Goal: Download file/media

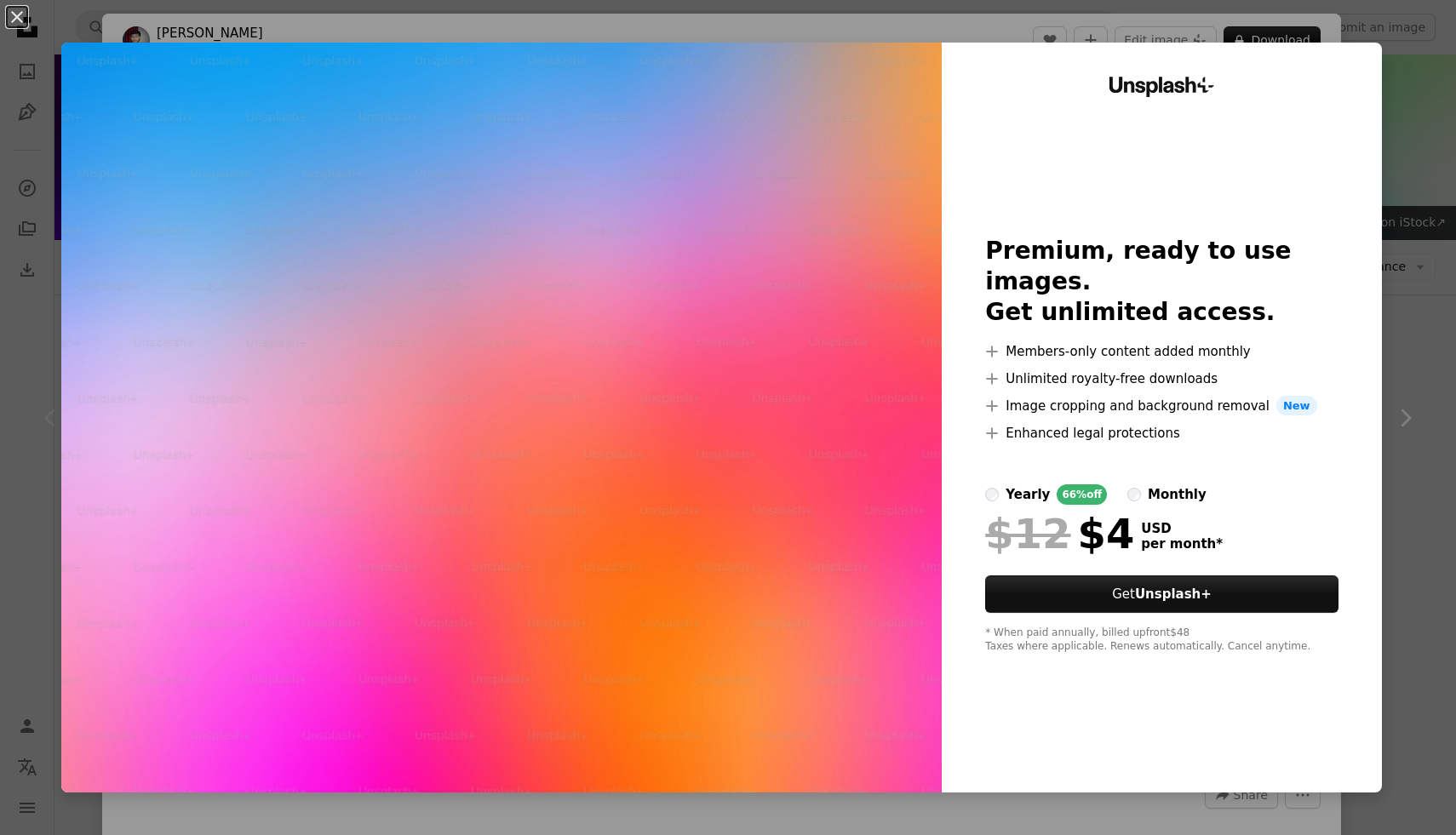
scroll to position [219, 0]
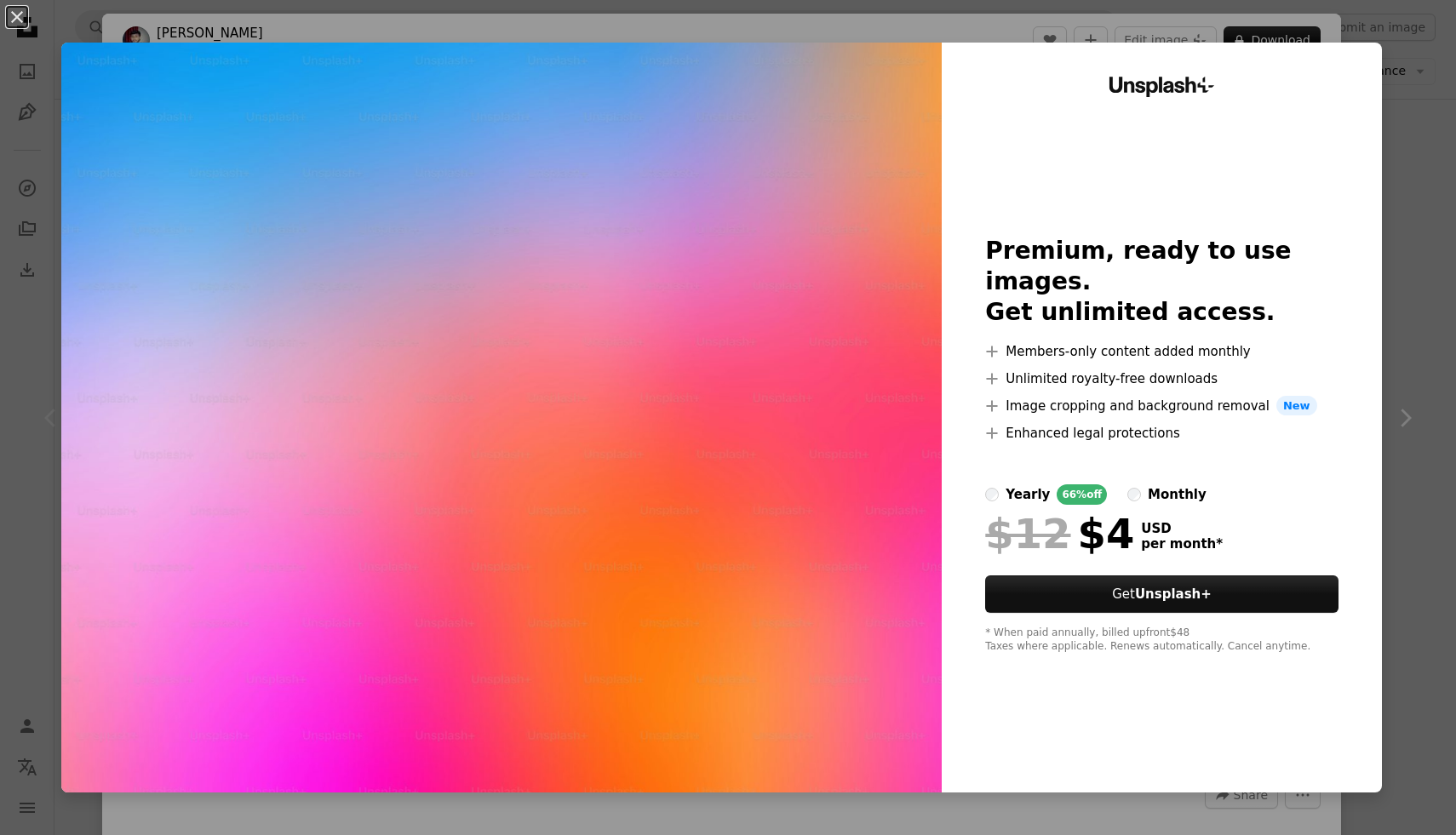
click at [1420, 83] on div "An X shape Unsplash+ Premium, ready to use images. Get unlimited access. A plus…" at bounding box center [728, 418] width 1456 height 835
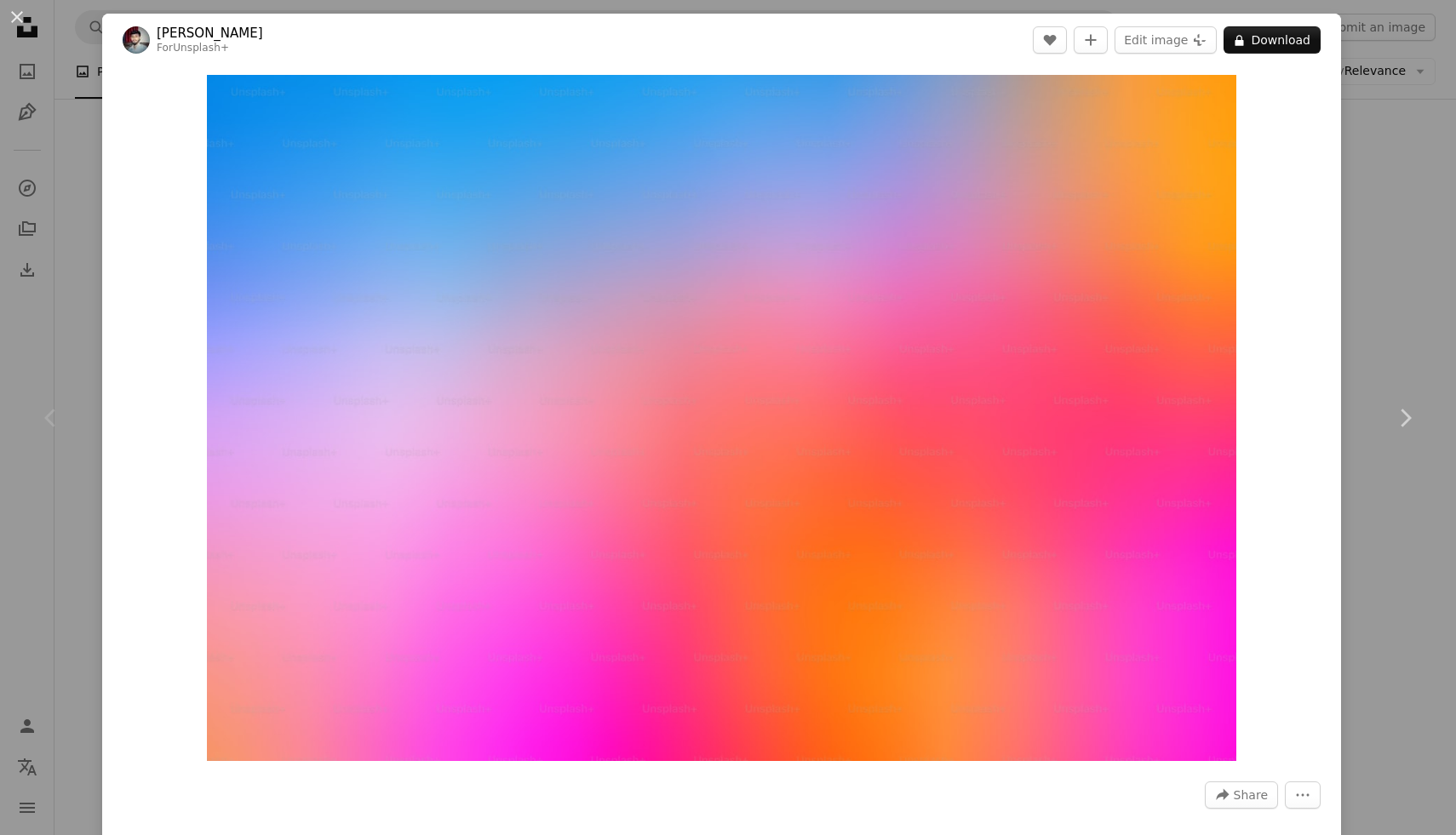
click at [39, 32] on div "An X shape Chevron left Chevron right [PERSON_NAME] For Unsplash+ A heart A plu…" at bounding box center [728, 418] width 1456 height 835
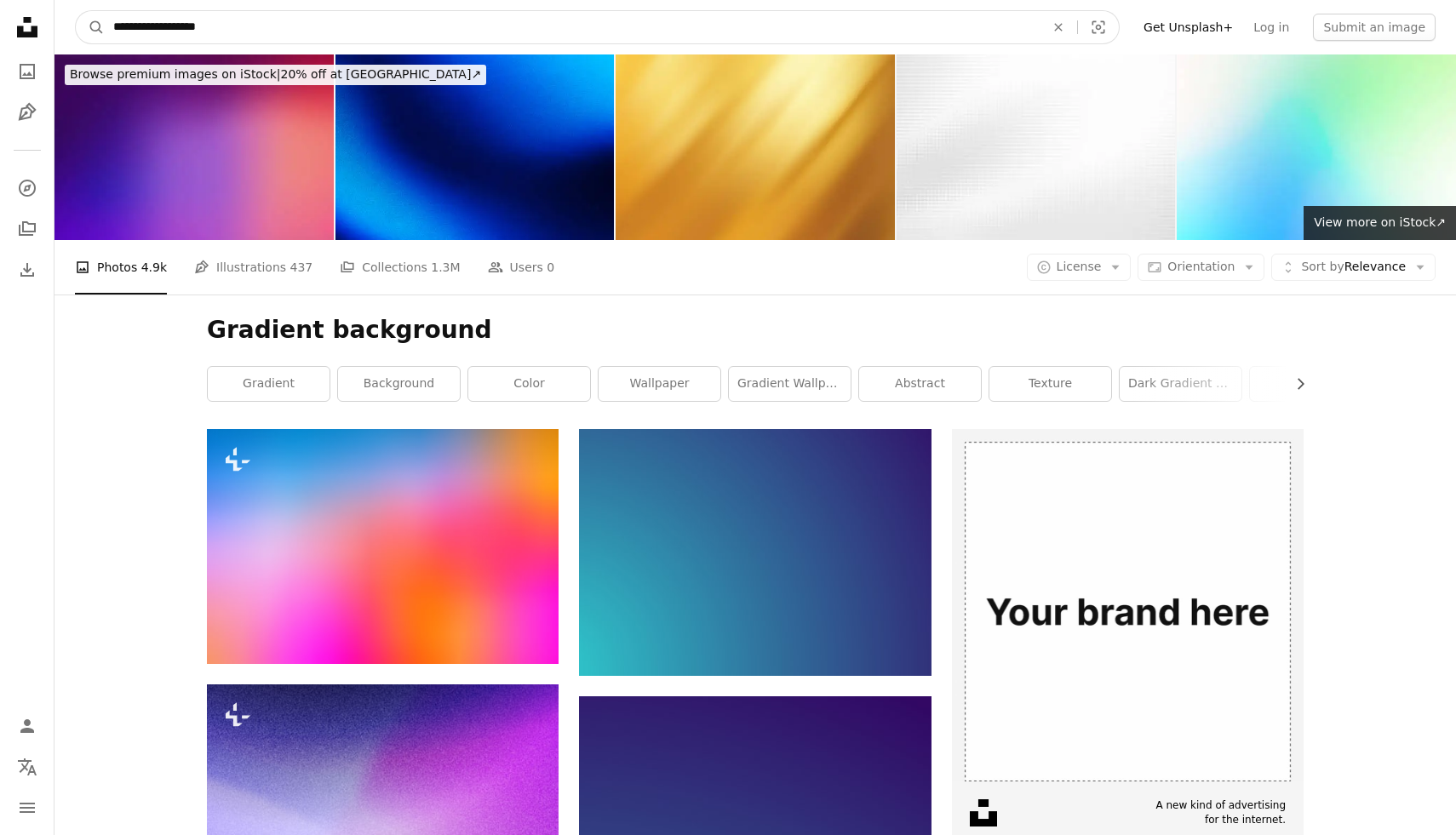
click at [1007, 25] on input "**********" at bounding box center [572, 27] width 934 height 32
click at [76, 11] on button "A magnifying glass" at bounding box center [90, 27] width 29 height 32
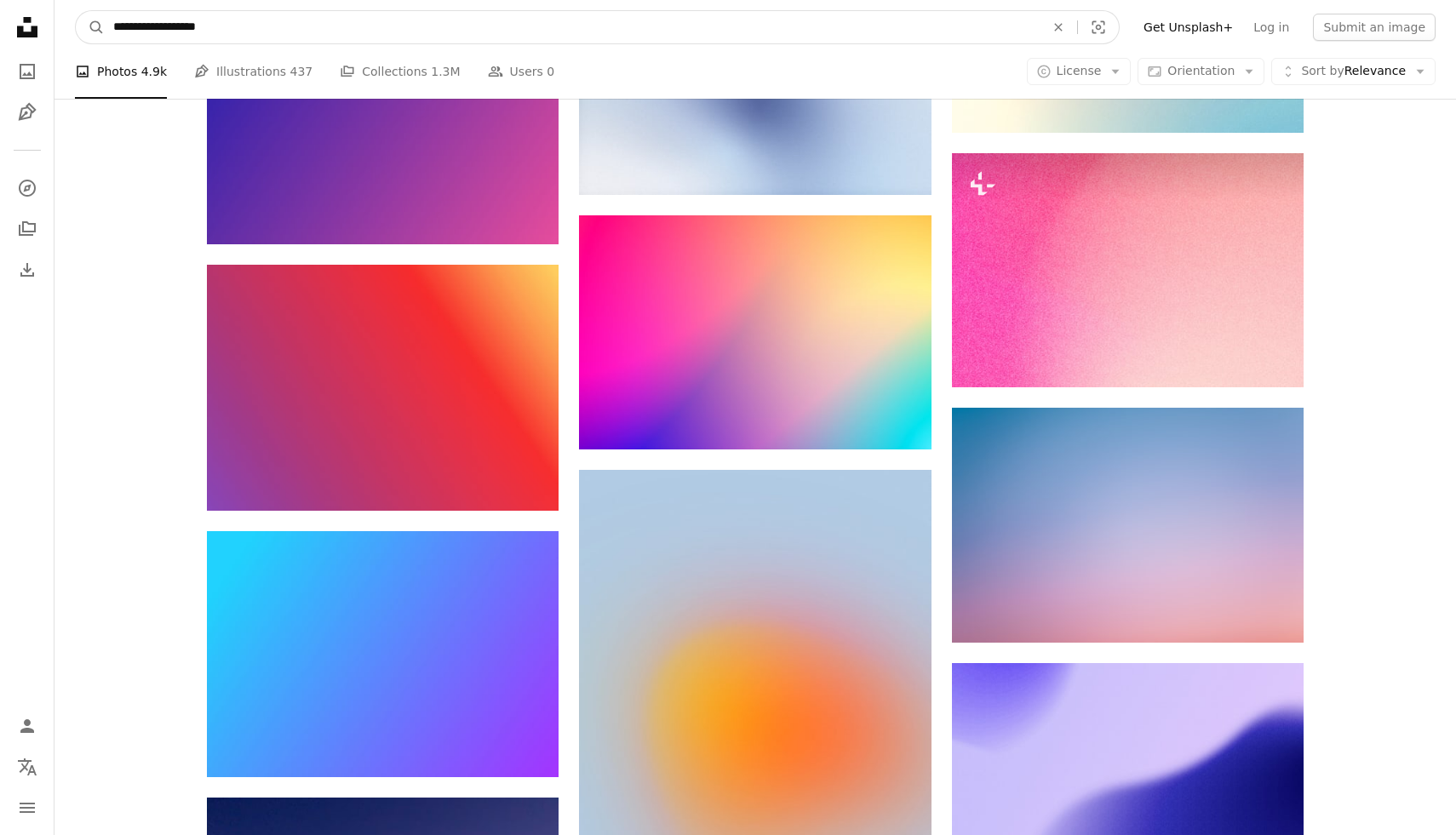
scroll to position [1363, 0]
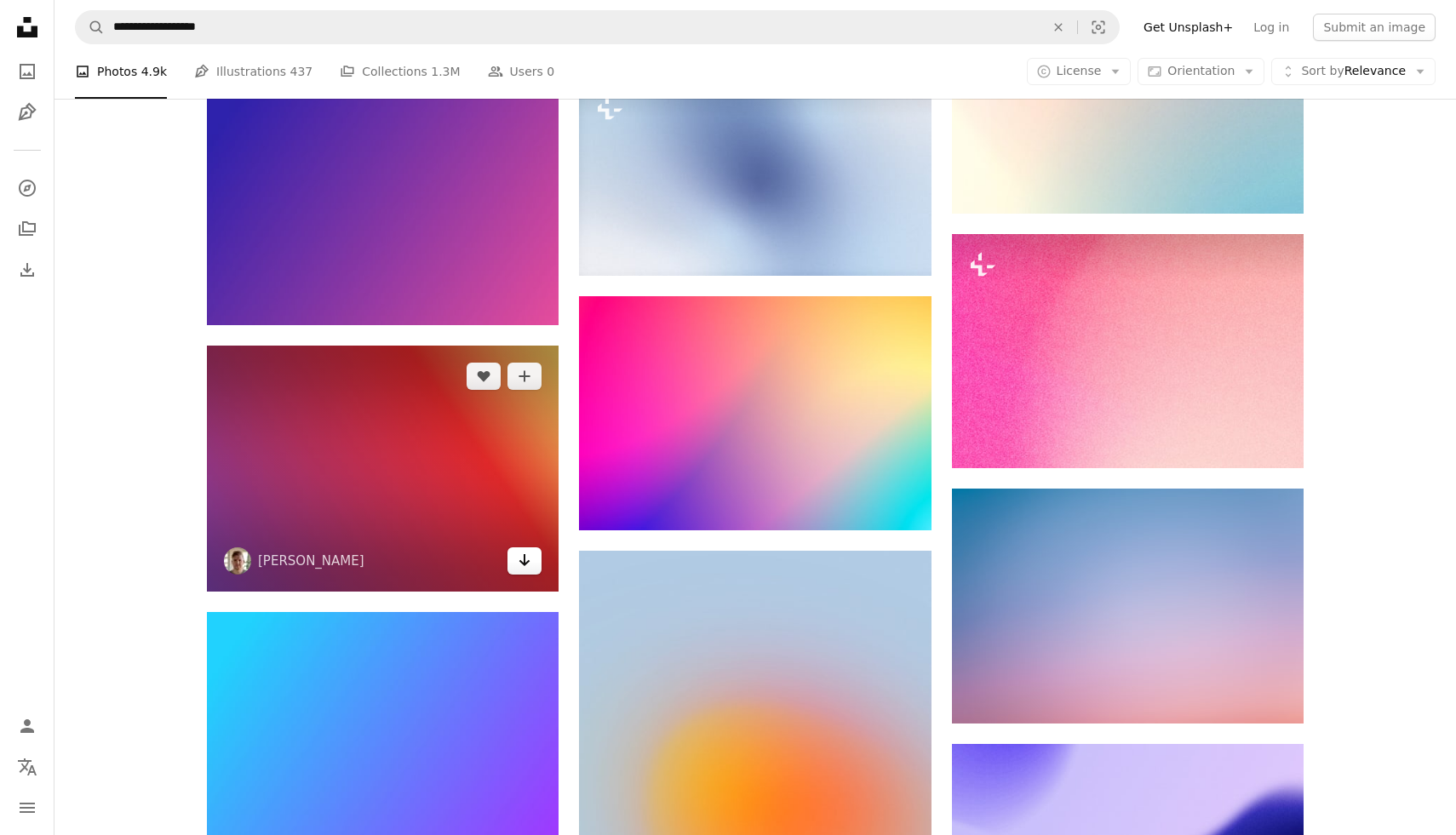
click at [522, 559] on icon "Arrow pointing down" at bounding box center [524, 560] width 13 height 21
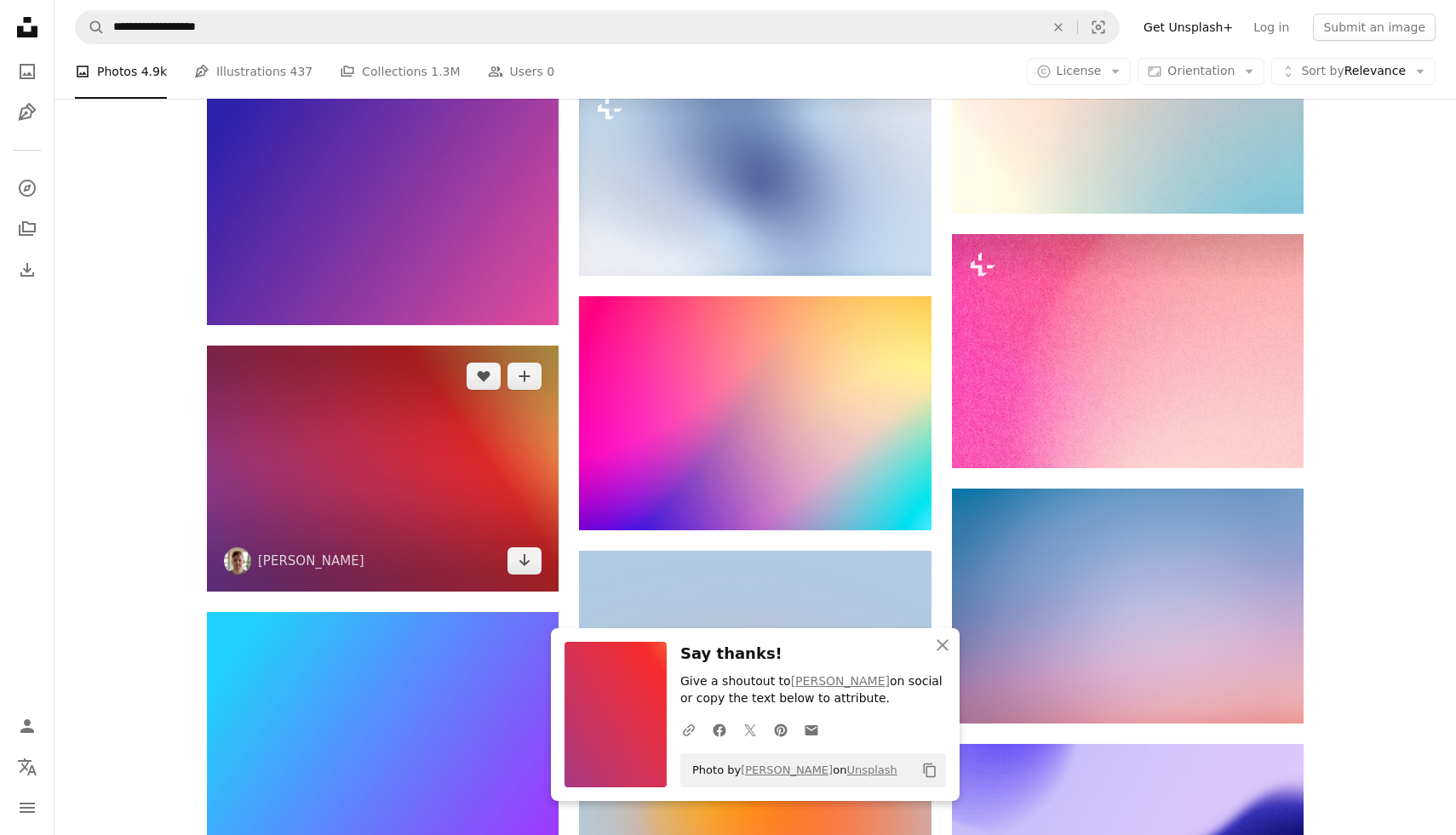
click at [378, 495] on img at bounding box center [383, 469] width 351 height 246
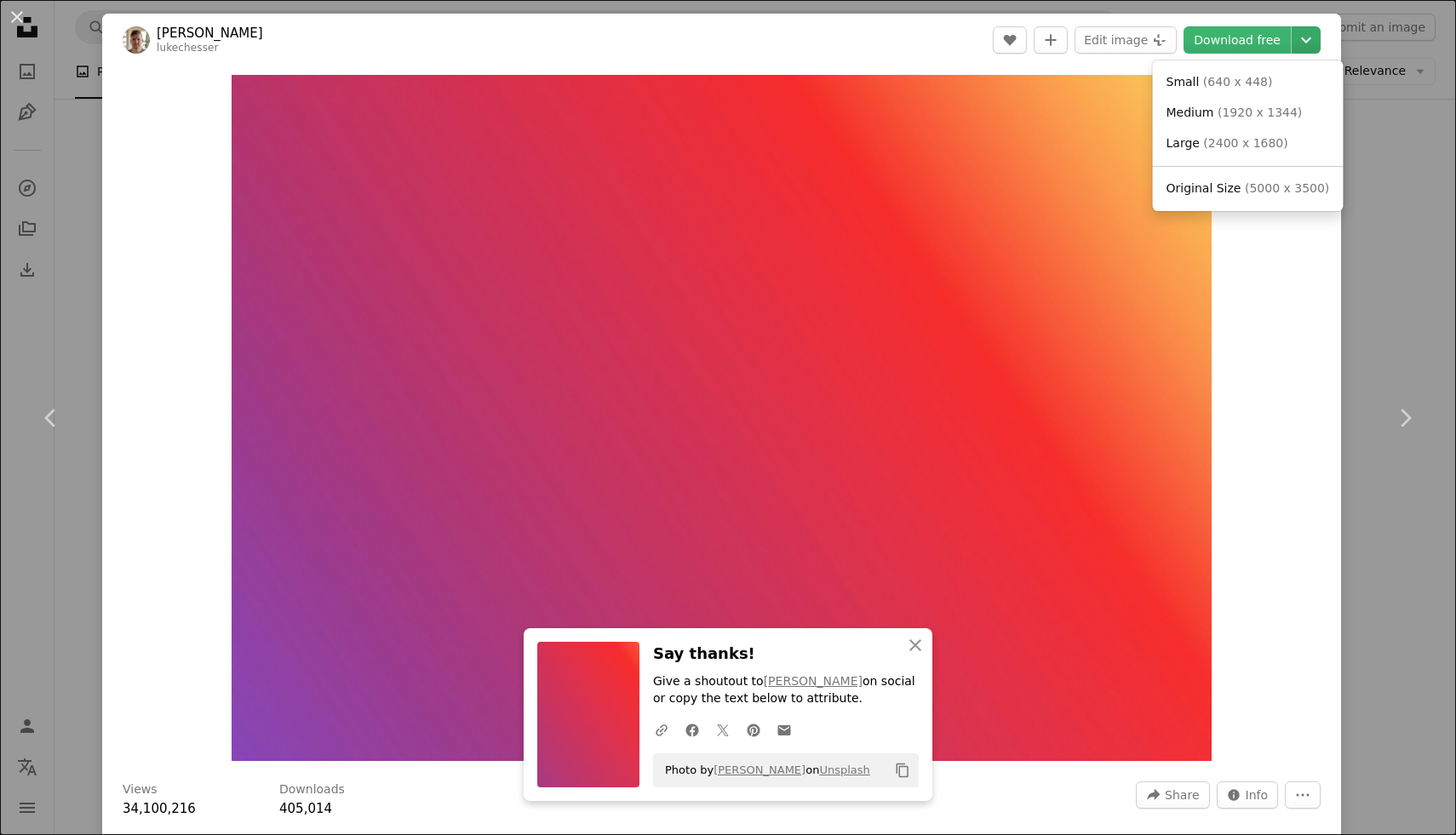
click at [1320, 39] on icon "Chevron down" at bounding box center [1306, 41] width 27 height 21
click at [1225, 185] on span "Original Size" at bounding box center [1204, 188] width 75 height 13
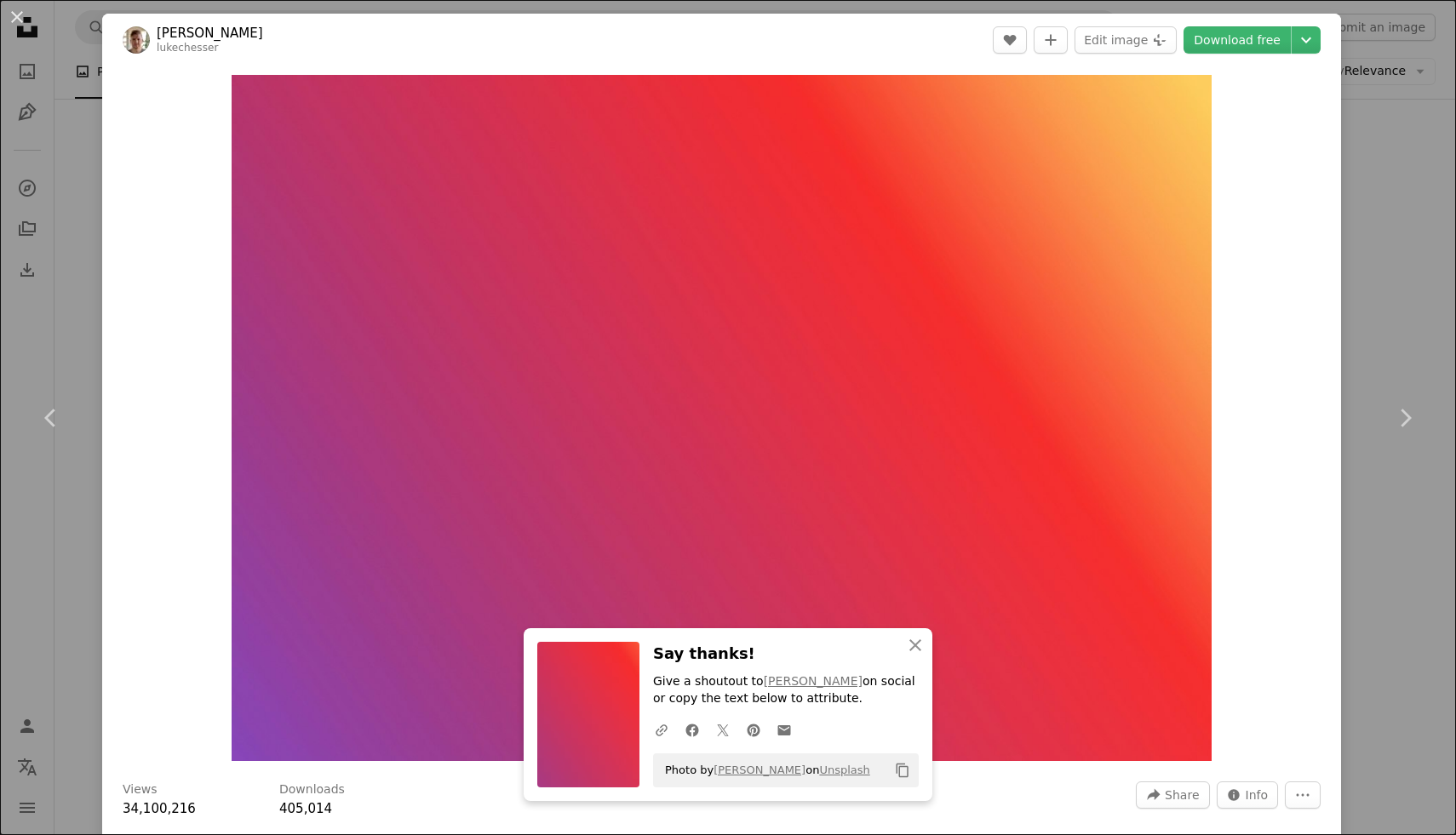
click at [1407, 118] on div "An X shape Chevron left Chevron right An X shape Close Say thanks! Give a shout…" at bounding box center [728, 418] width 1456 height 835
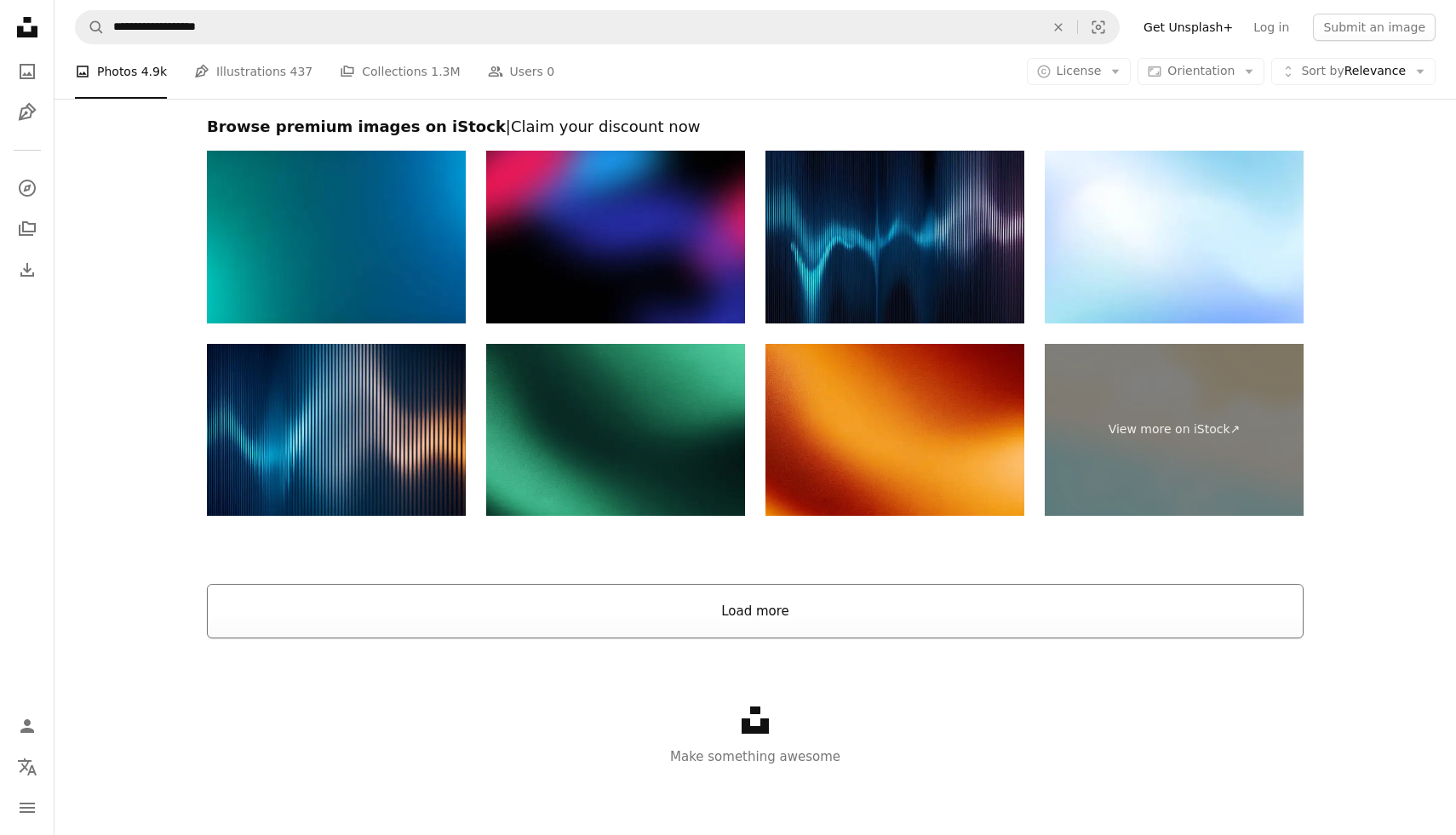
click at [679, 616] on button "Load more" at bounding box center [755, 611] width 1097 height 55
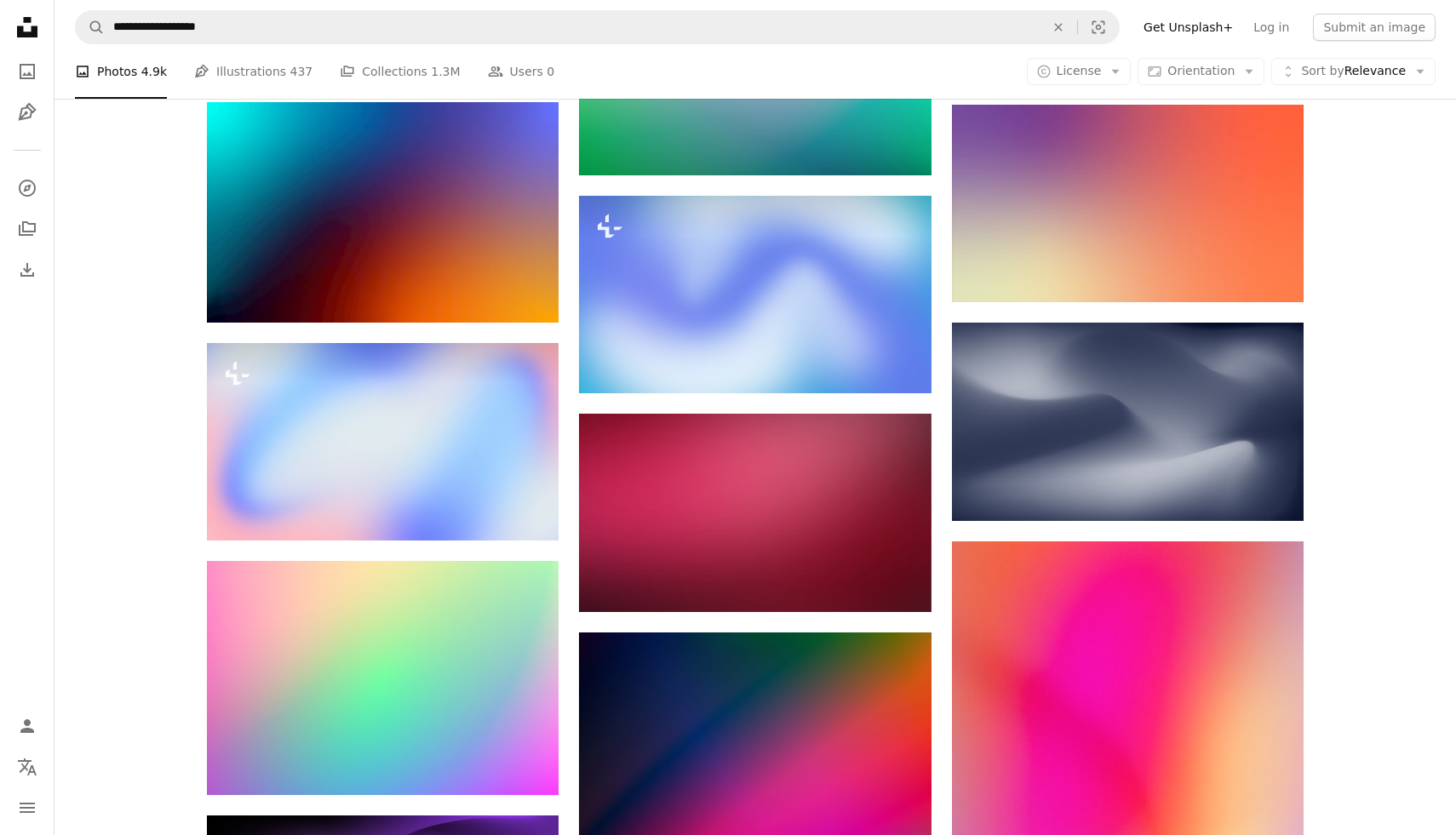
scroll to position [16608, 0]
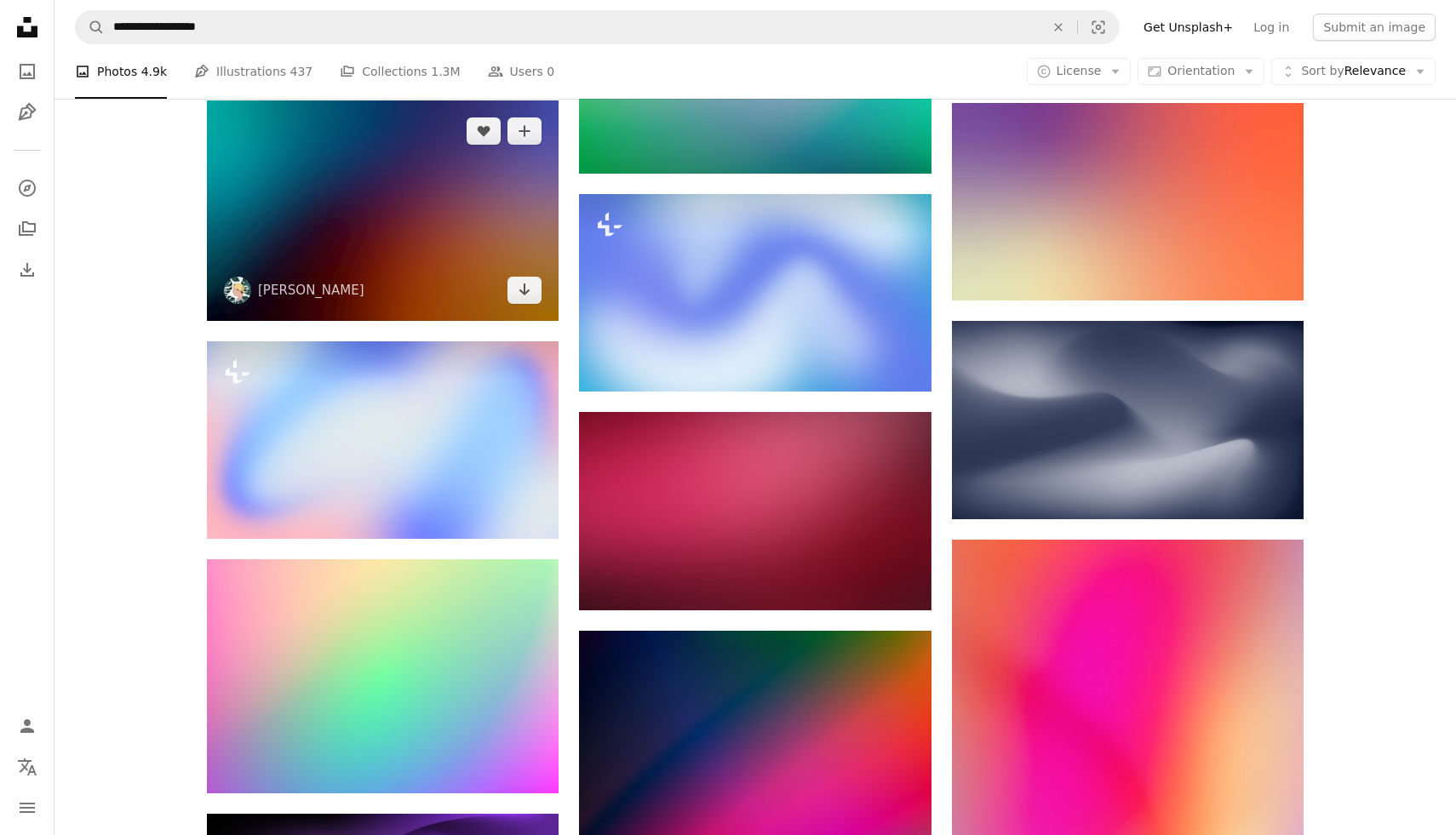
click at [429, 191] on img at bounding box center [383, 210] width 351 height 220
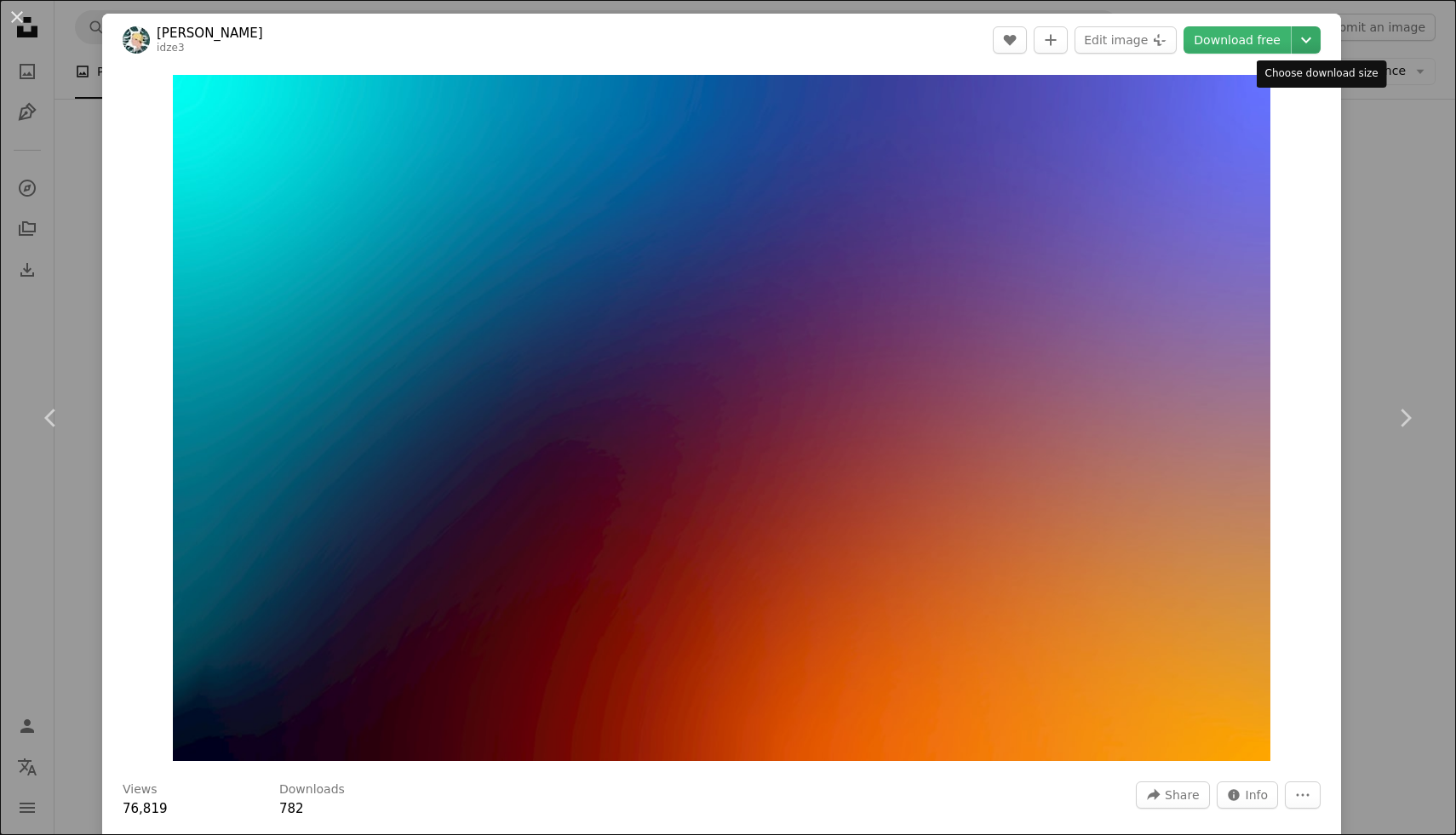
click at [1320, 41] on icon "Chevron down" at bounding box center [1306, 41] width 27 height 21
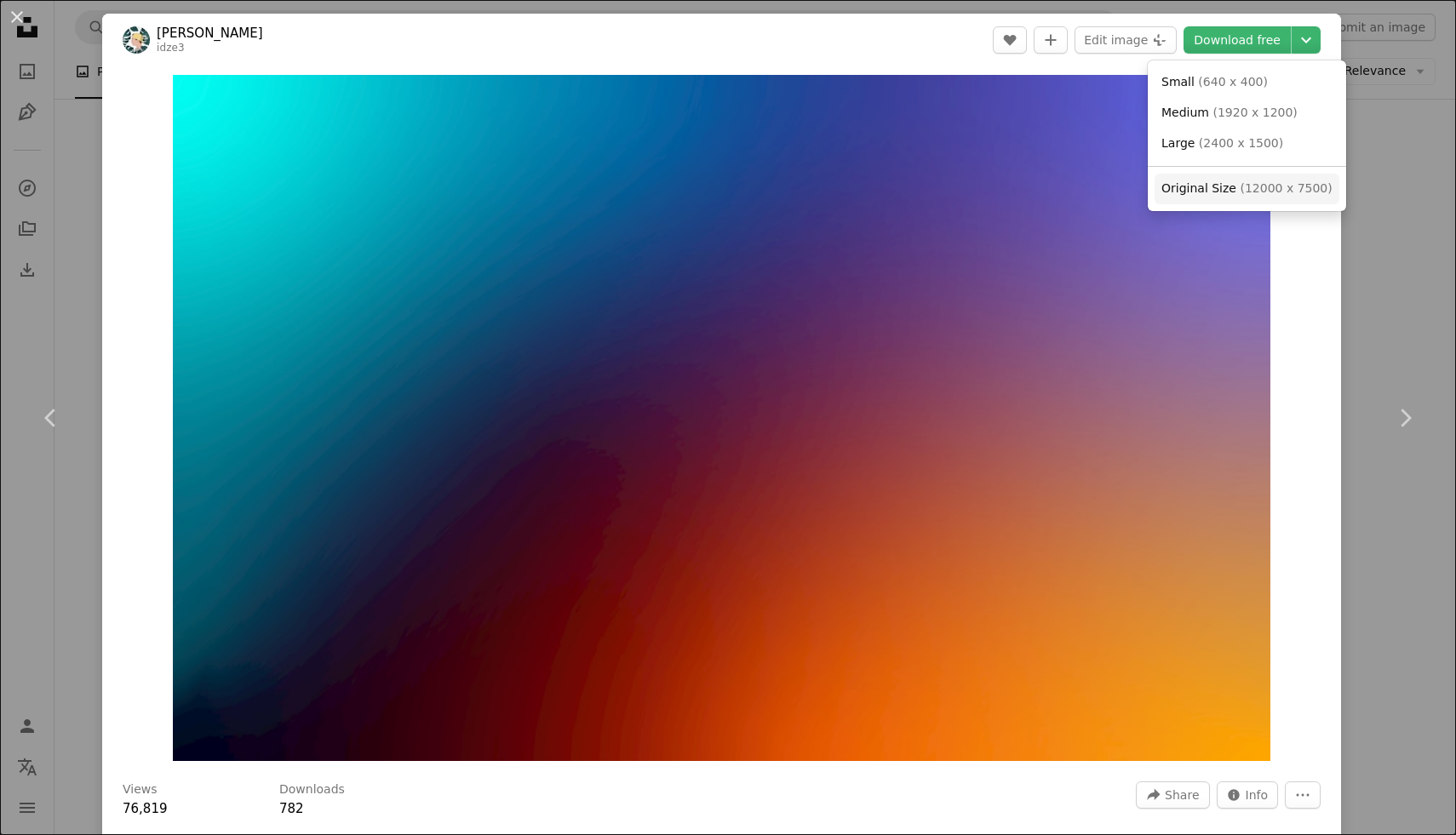
click at [1296, 188] on span "( 12000 x 7500 )" at bounding box center [1285, 188] width 92 height 13
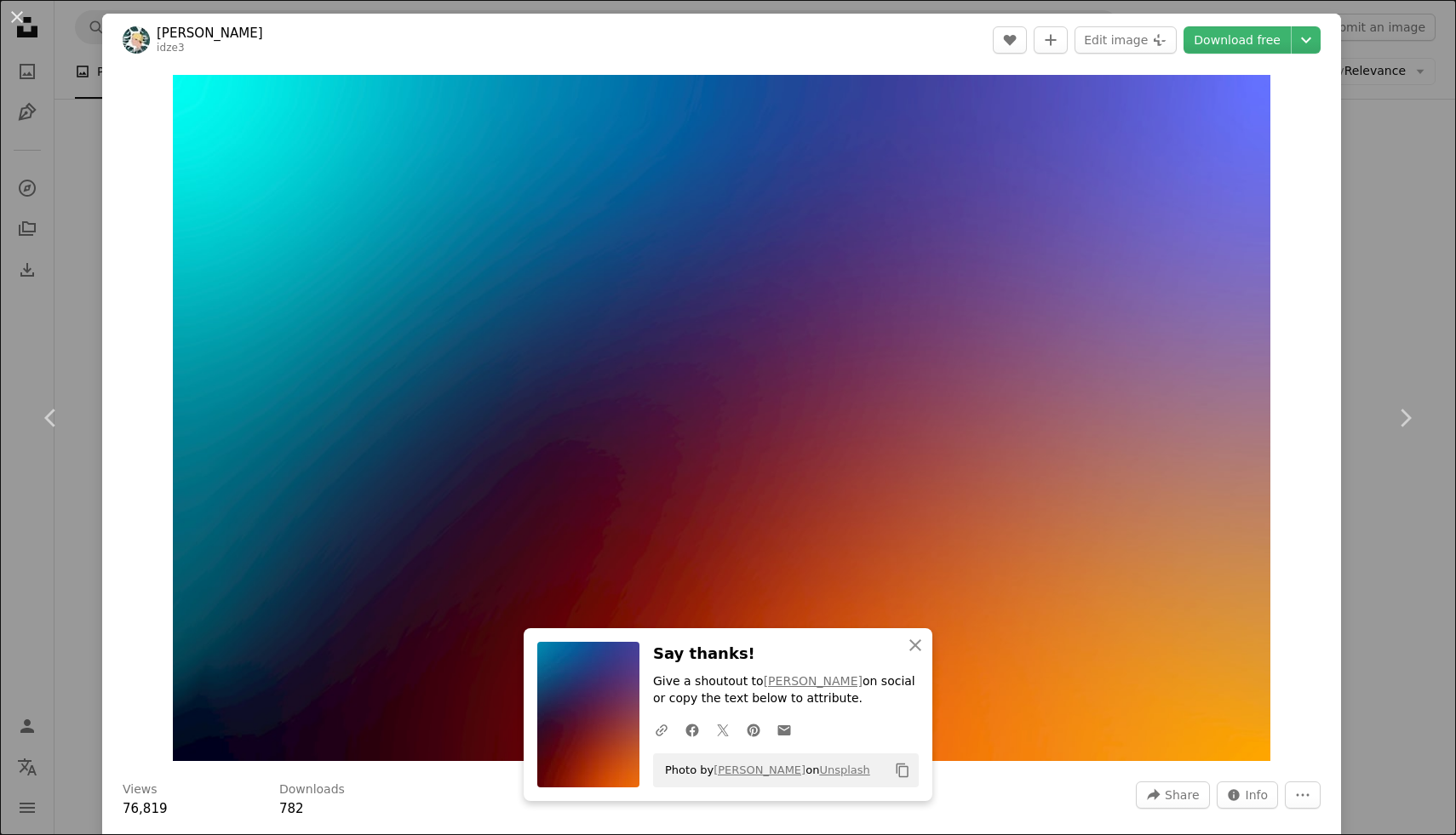
click at [1392, 184] on div "An X shape Chevron left Chevron right An X shape Close Say thanks! Give a shout…" at bounding box center [728, 418] width 1456 height 835
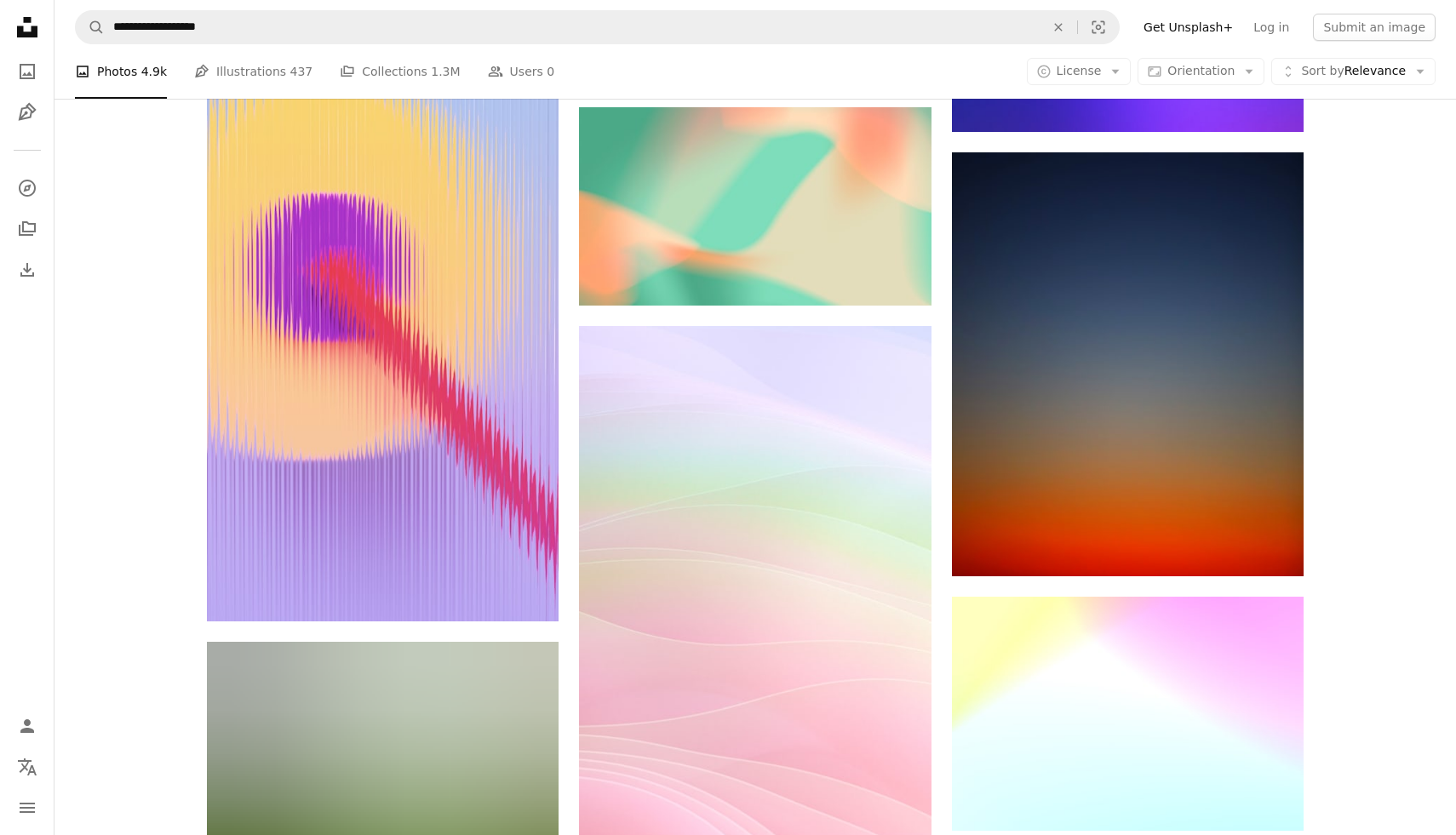
scroll to position [46700, 0]
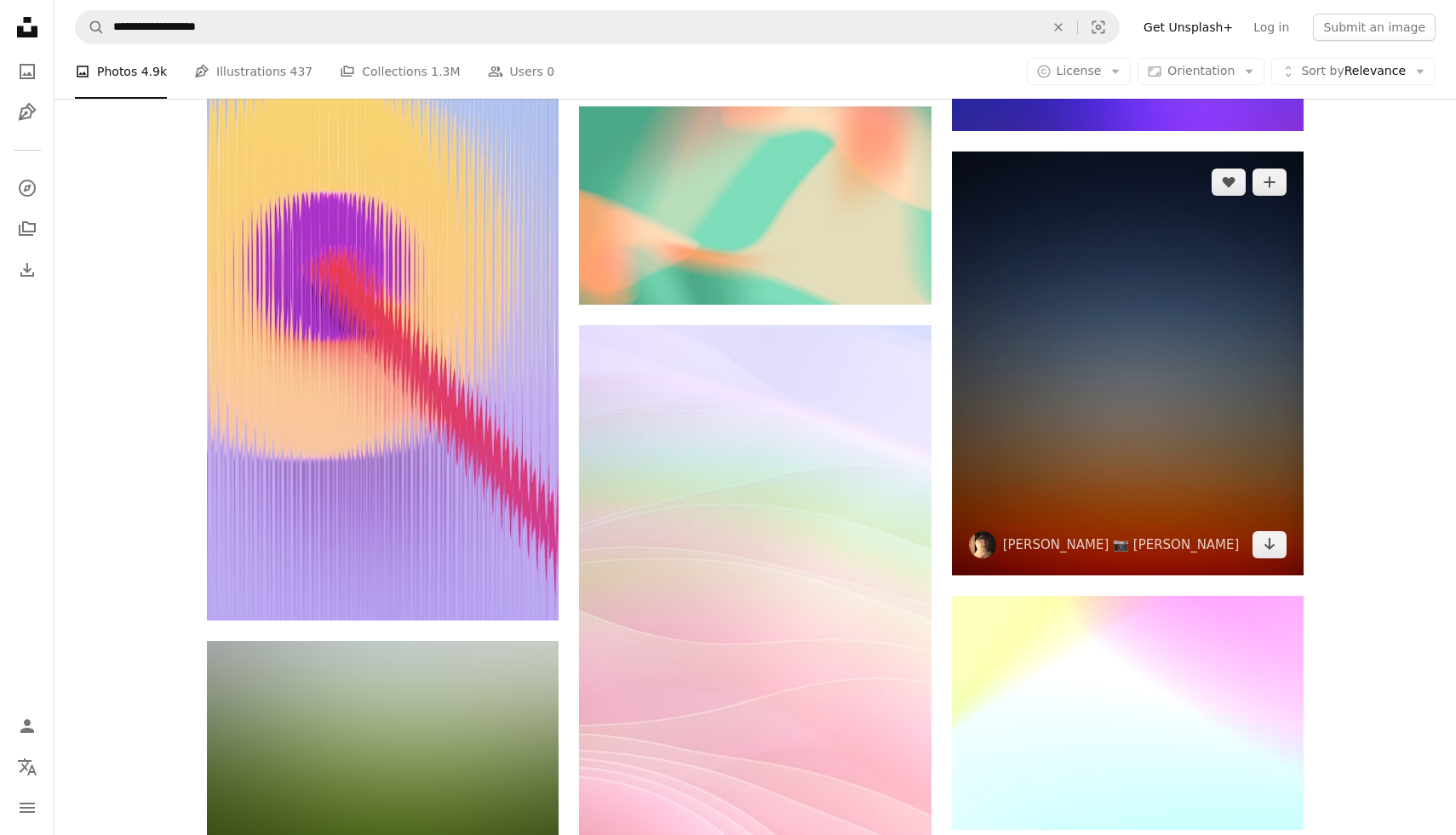
click at [1196, 277] on img at bounding box center [1128, 363] width 351 height 424
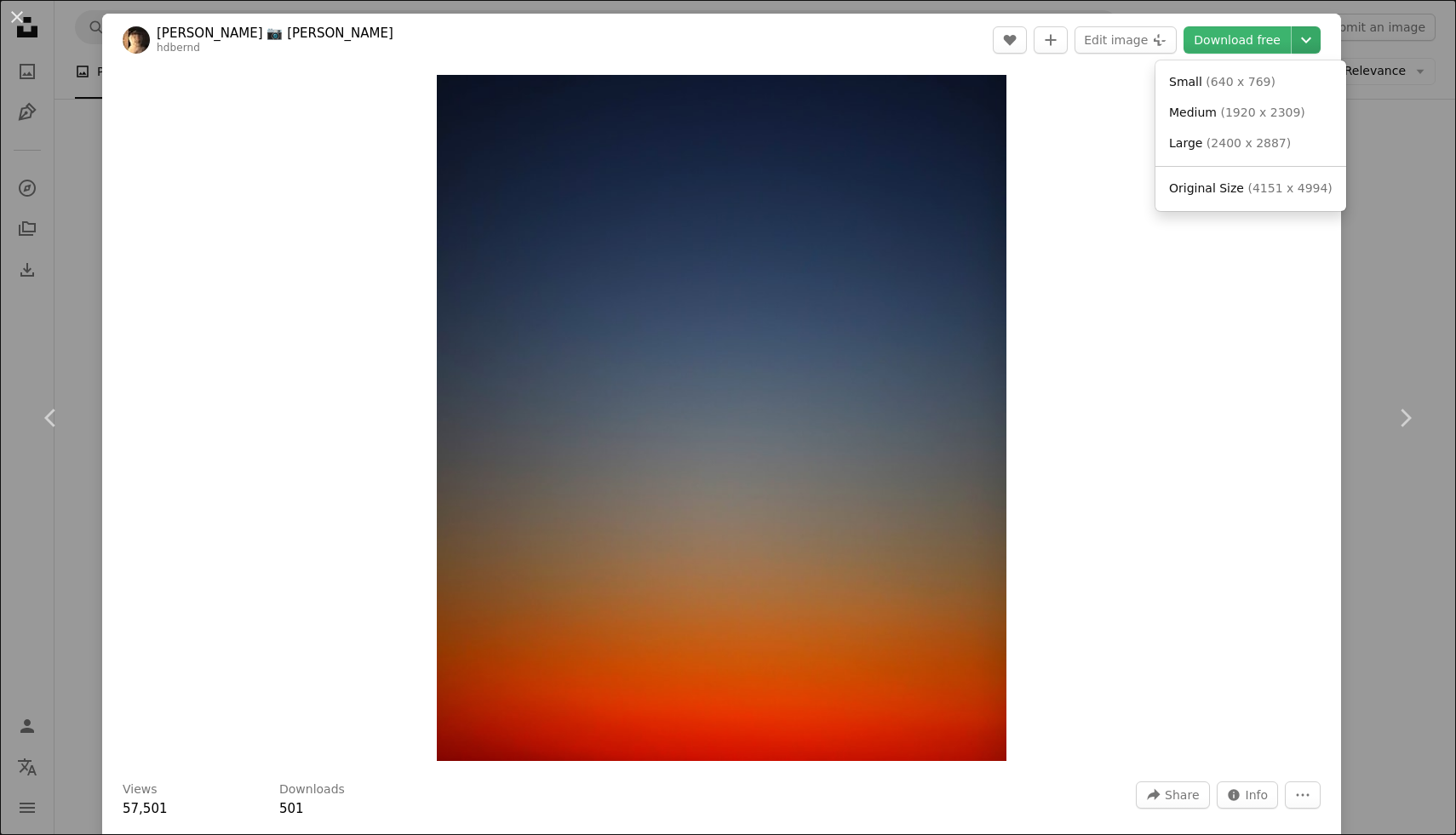
click at [1311, 44] on icon "Chevron down" at bounding box center [1306, 41] width 27 height 21
click at [1217, 190] on span "Original Size" at bounding box center [1206, 188] width 75 height 13
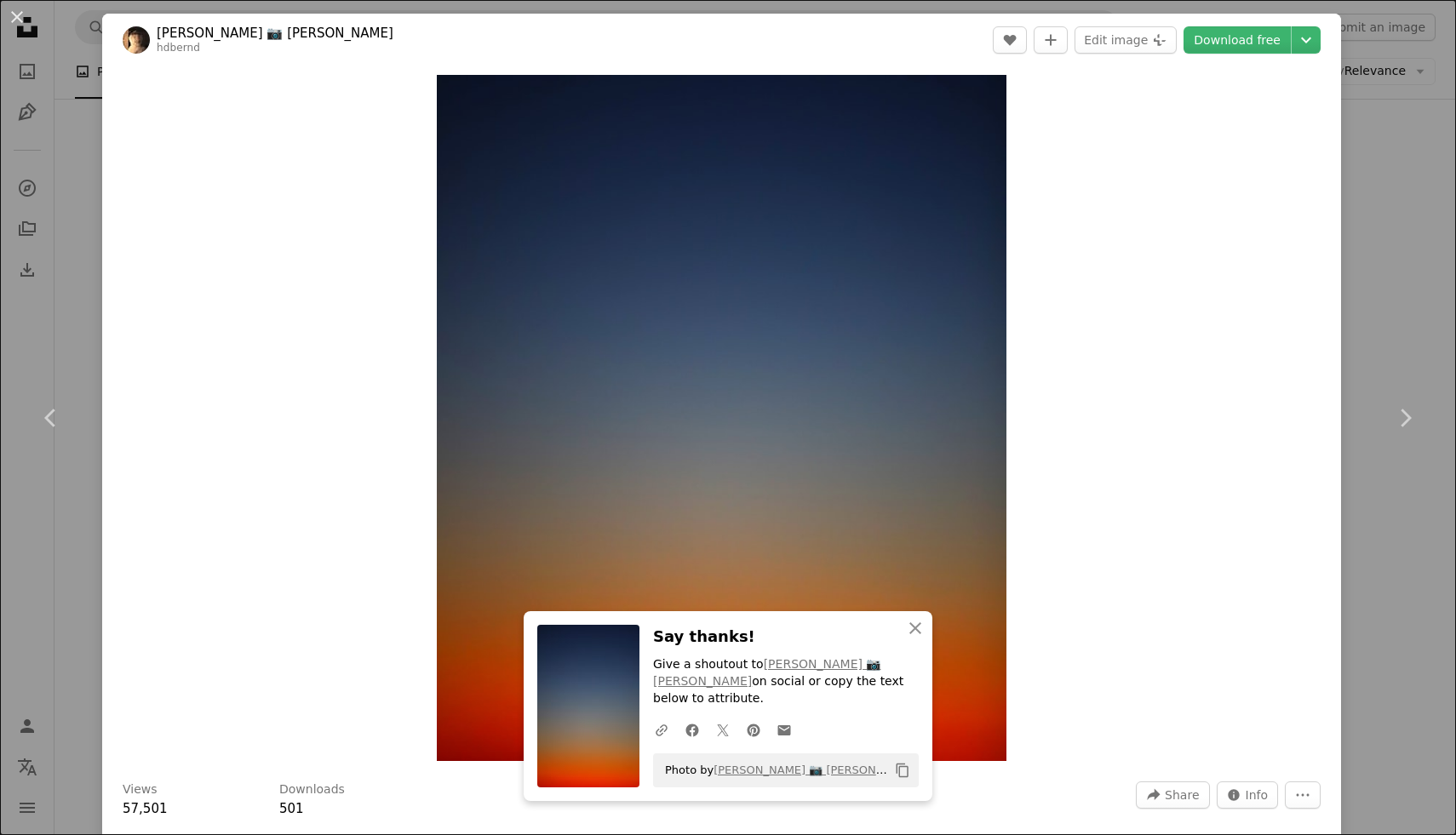
click at [1336, 47] on header "[PERSON_NAME] 📷 [PERSON_NAME] hdbernd A heart A plus sign Edit image Plus sign …" at bounding box center [721, 40] width 1239 height 53
click at [1321, 47] on button "Chevron down" at bounding box center [1306, 40] width 29 height 27
click at [1270, 273] on dialog "An X shape Chevron left Chevron right An X shape Close Say thanks! Give a shout…" at bounding box center [728, 418] width 1456 height 835
click at [1409, 185] on div "An X shape Chevron left Chevron right An X shape Close Say thanks! Give a shout…" at bounding box center [728, 418] width 1456 height 835
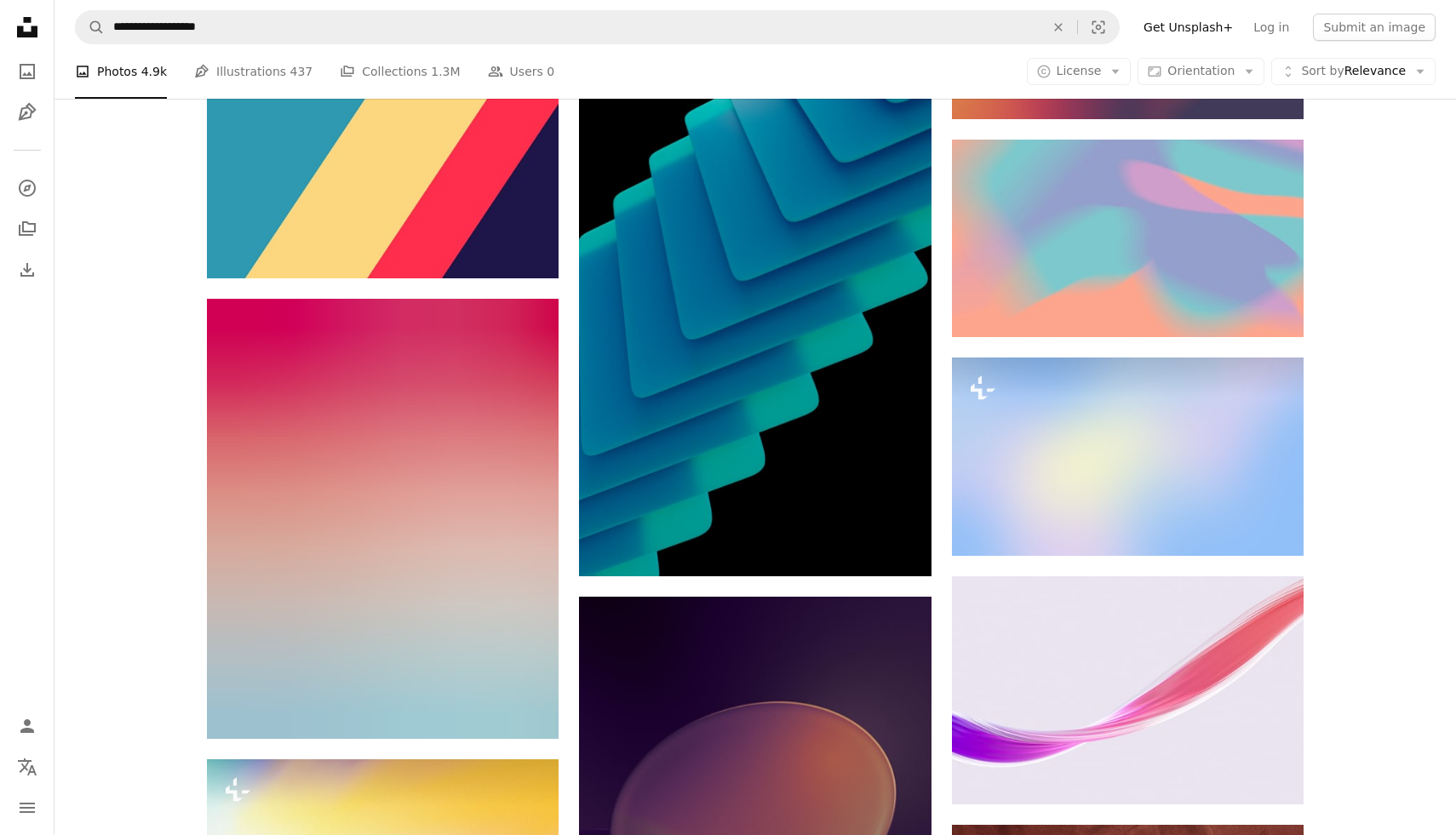
scroll to position [53350, 0]
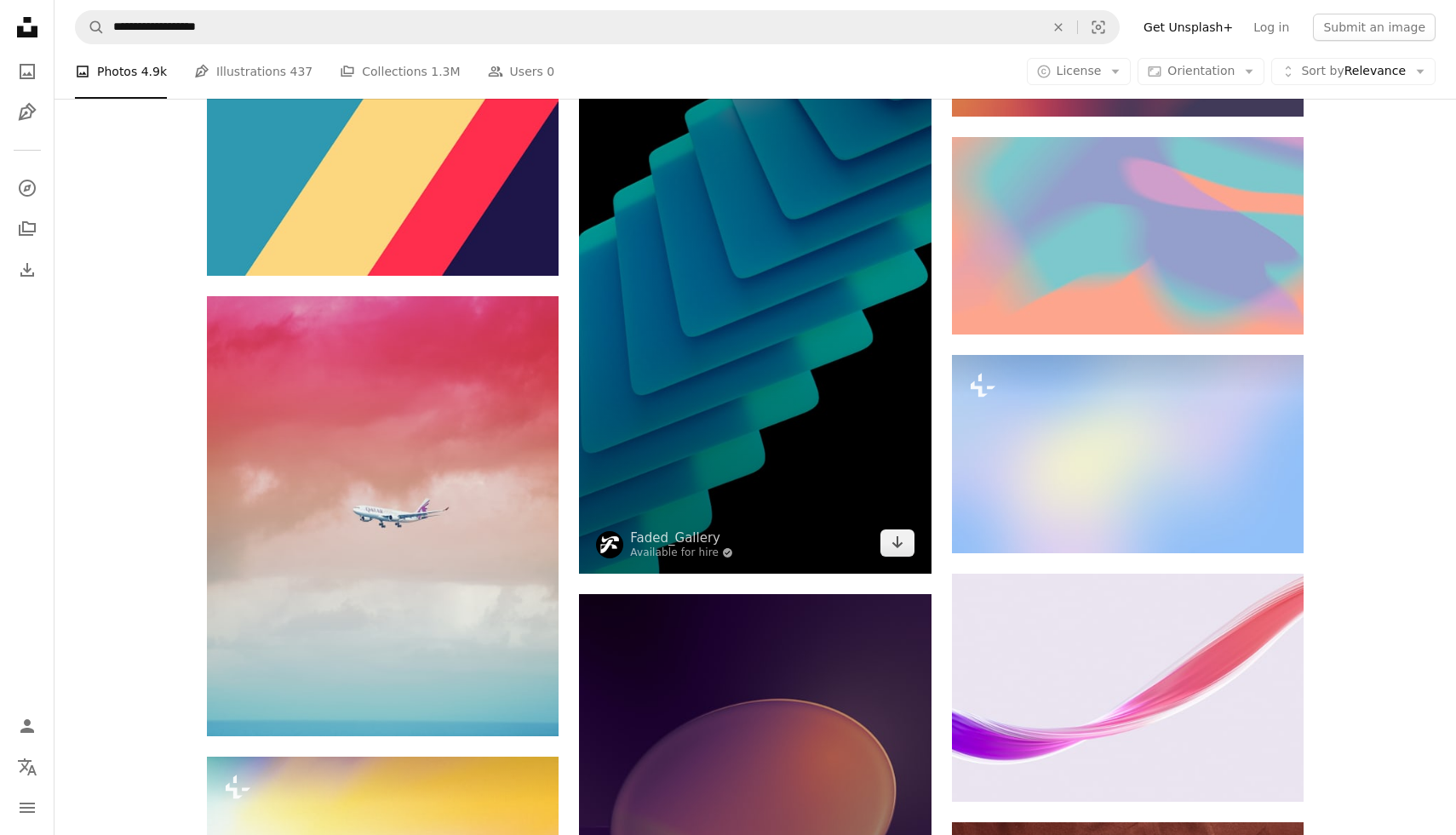
click at [788, 384] on img at bounding box center [755, 280] width 351 height 587
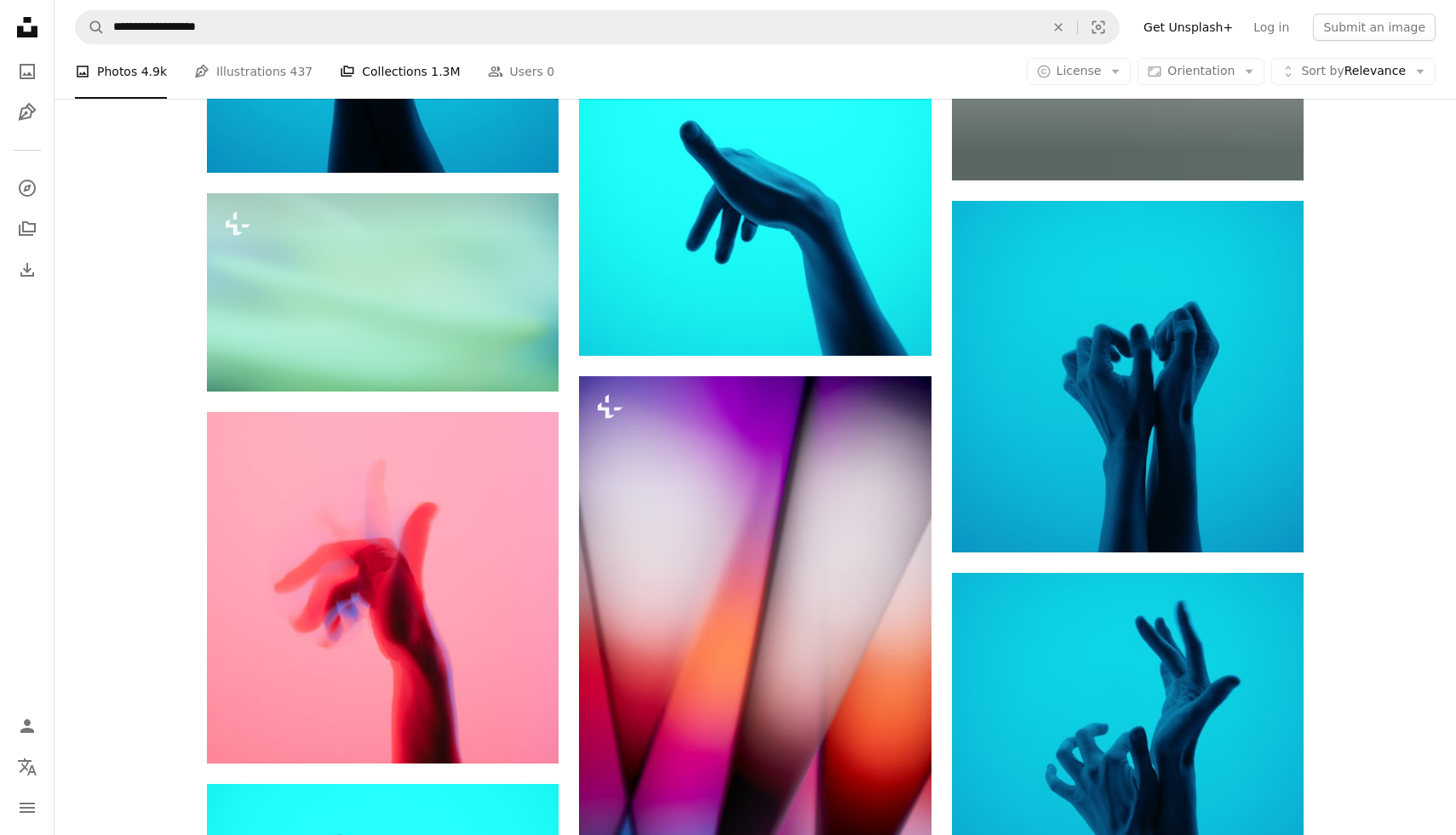
scroll to position [76381, 0]
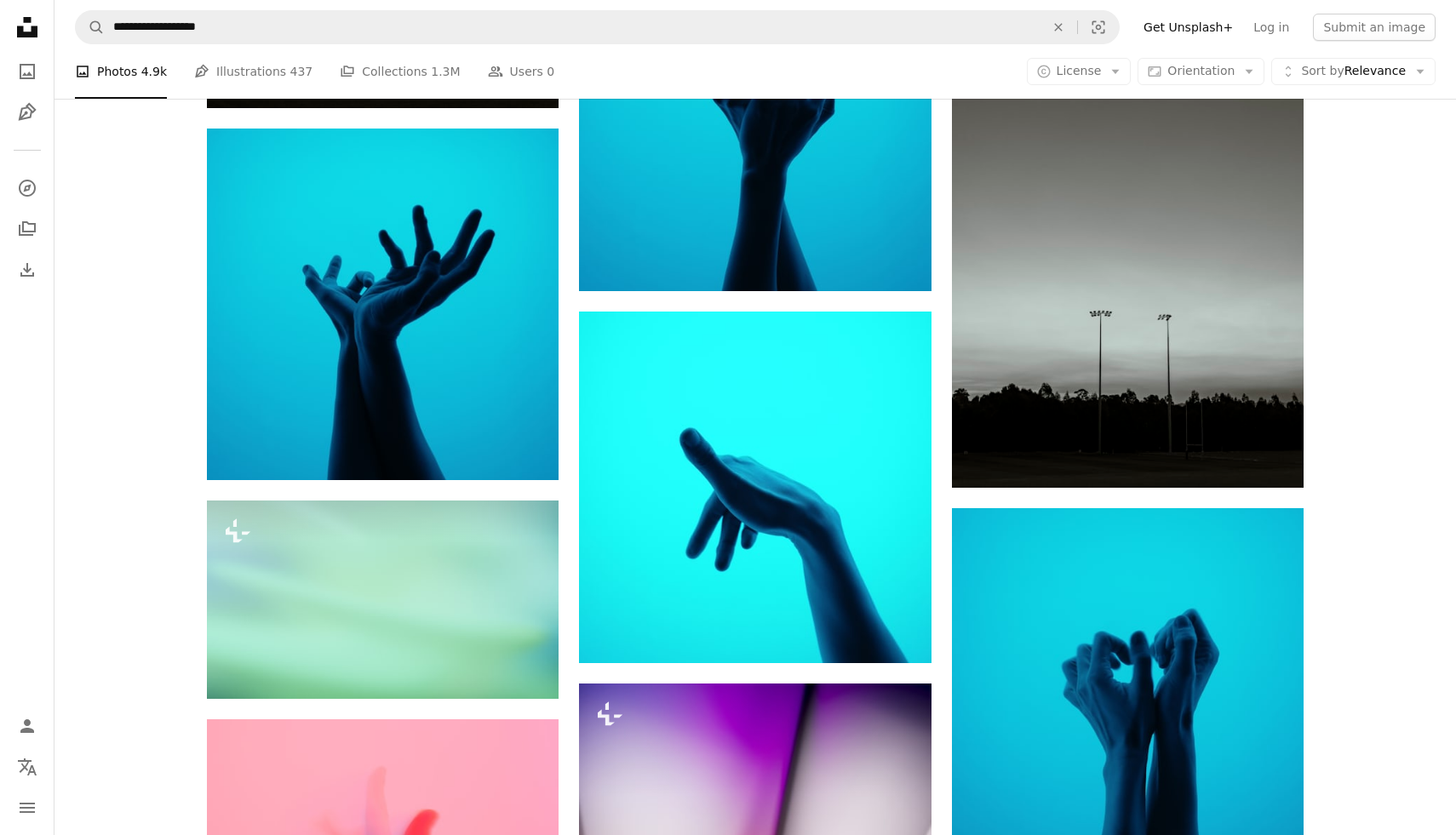
click at [24, 29] on icon "Unsplash logo Unsplash Home" at bounding box center [27, 27] width 34 height 34
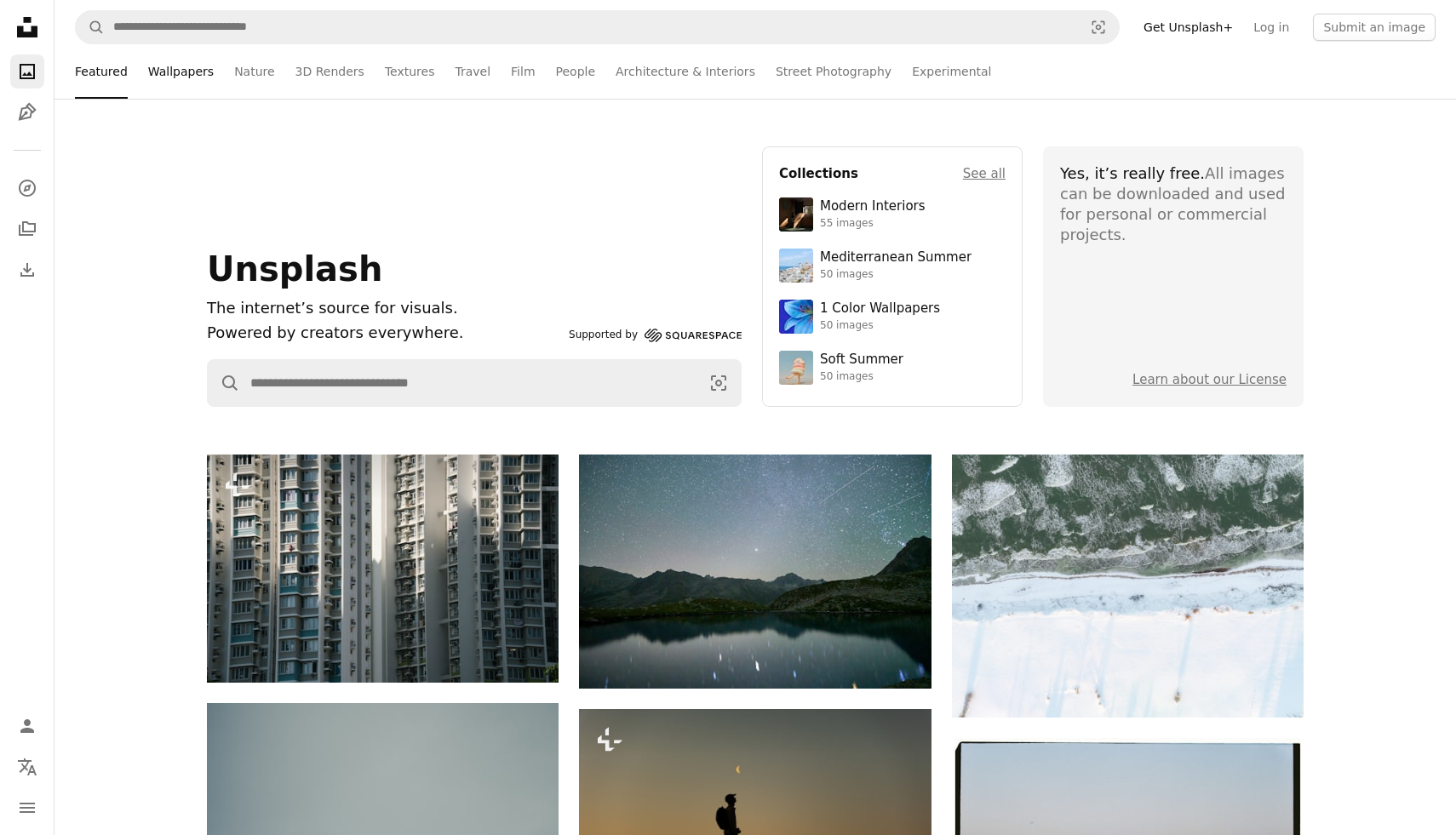
click at [182, 75] on link "Wallpapers" at bounding box center [180, 72] width 65 height 55
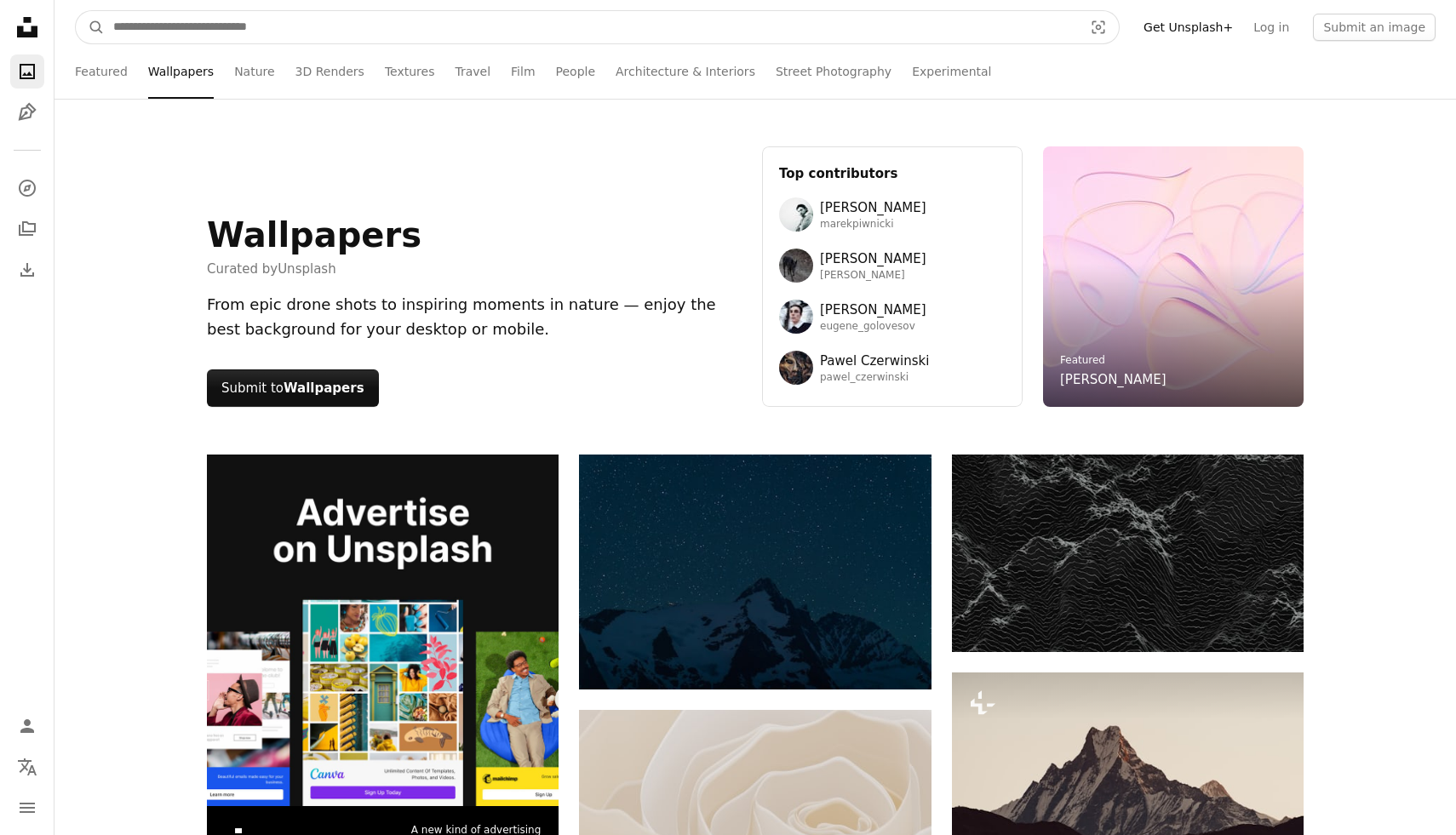
click at [484, 23] on input "Find visuals sitewide" at bounding box center [591, 27] width 973 height 32
type input "**********"
click button "A magnifying glass" at bounding box center [90, 27] width 29 height 32
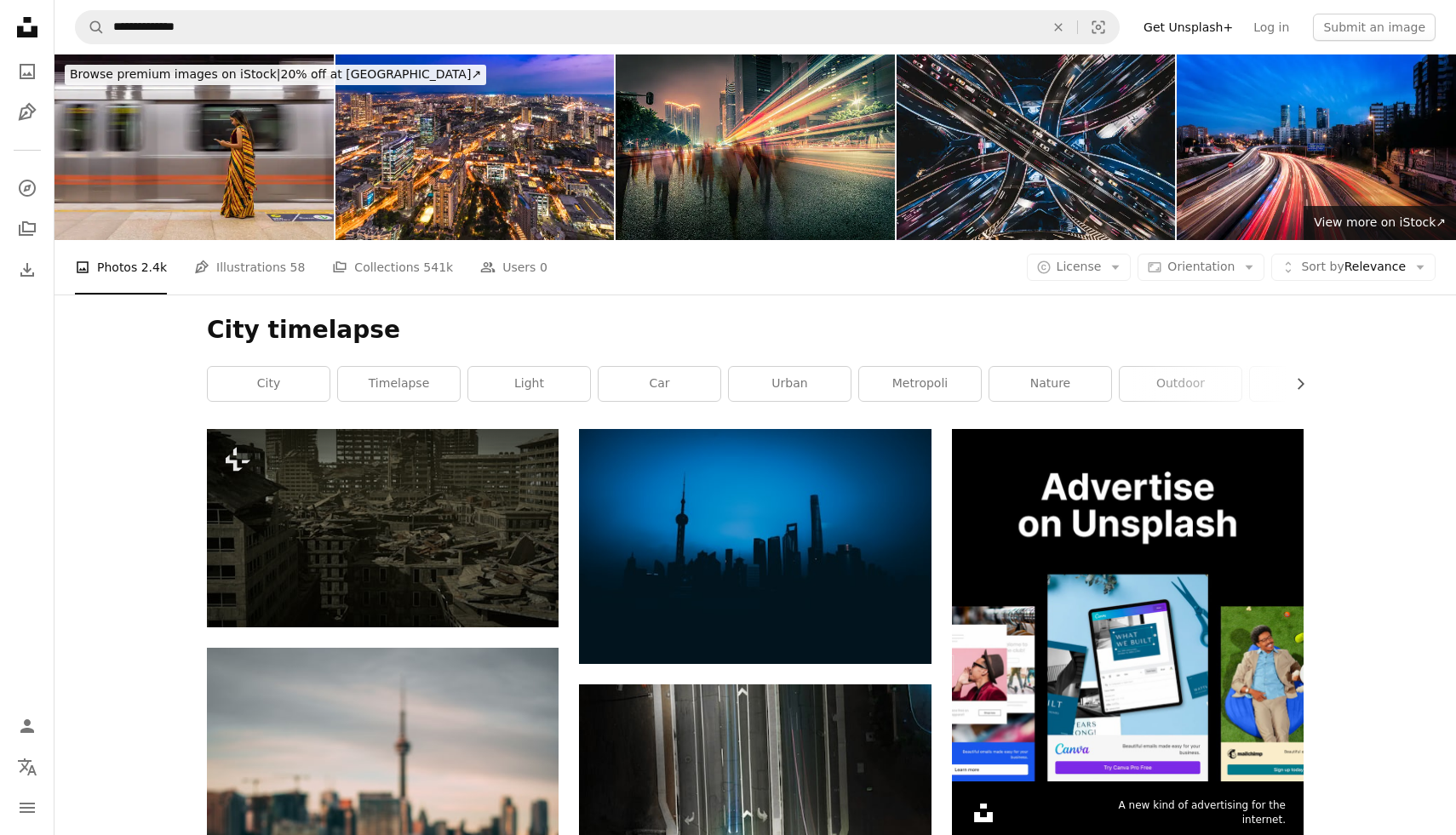
click at [20, 32] on icon at bounding box center [27, 27] width 21 height 21
